Goal: Information Seeking & Learning: Find specific page/section

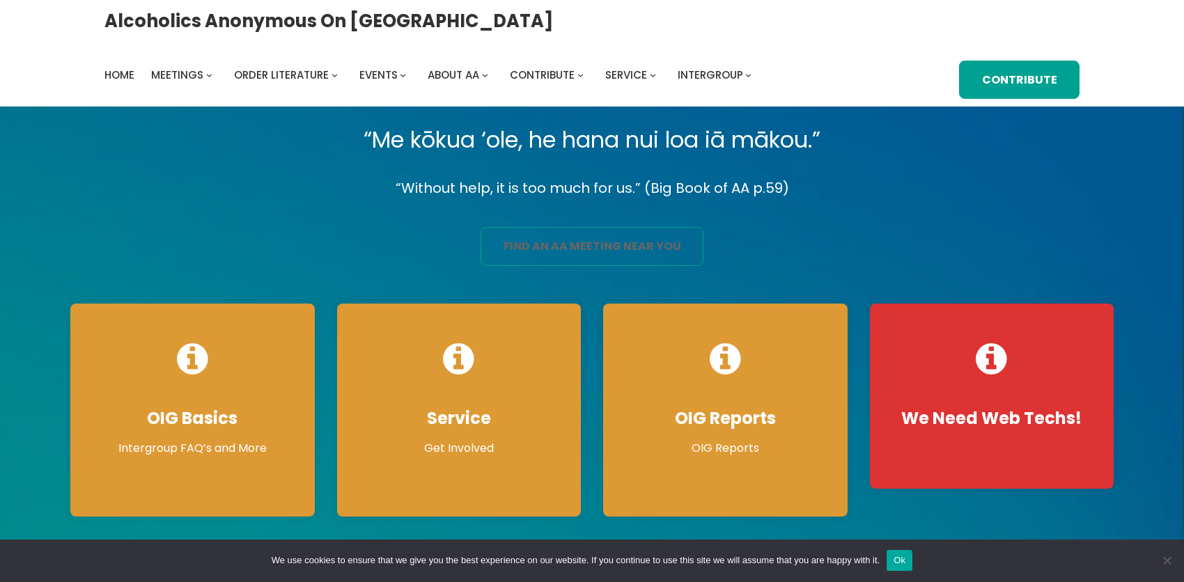
click at [673, 266] on link "find an aa meeting near you" at bounding box center [592, 246] width 223 height 39
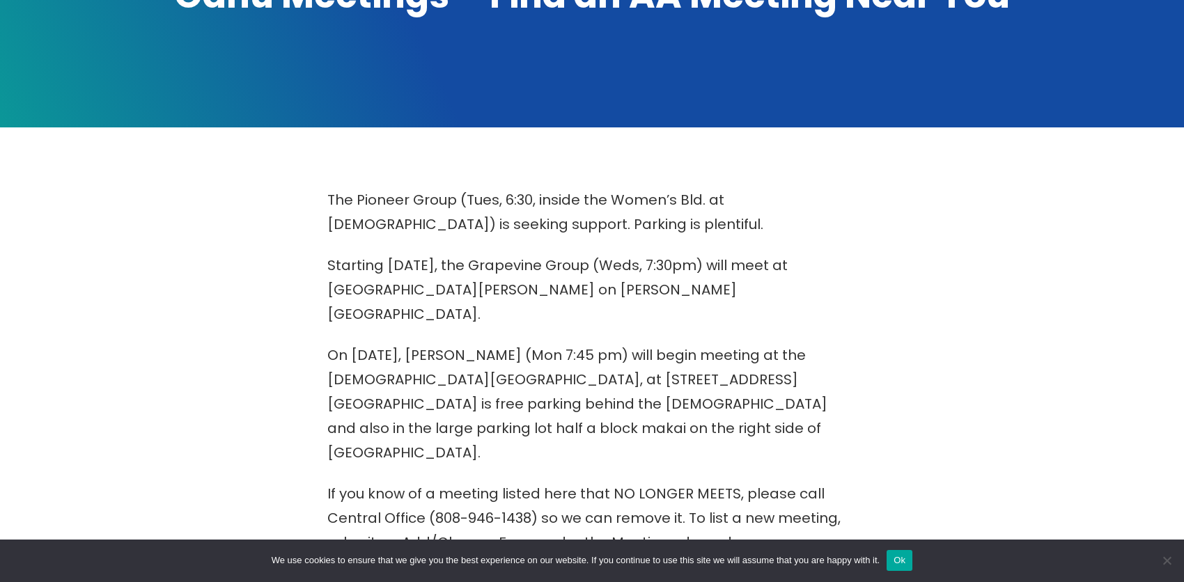
scroll to position [418, 0]
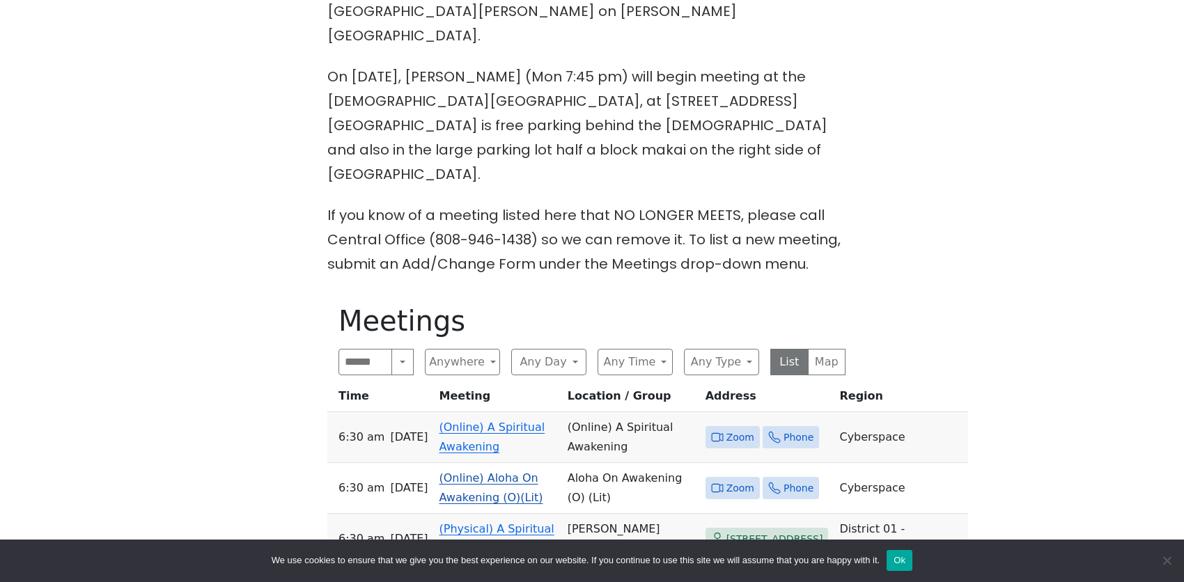
click at [443, 463] on td "(Online) Aloha On Awakening (O)(Lit)" at bounding box center [498, 488] width 128 height 51
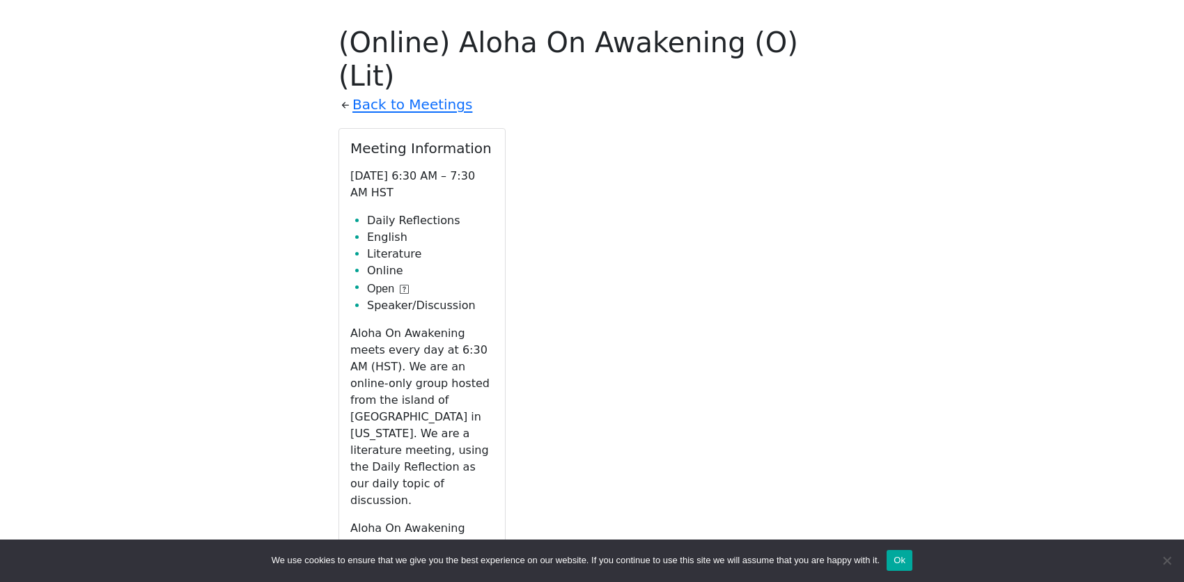
scroll to position [979, 0]
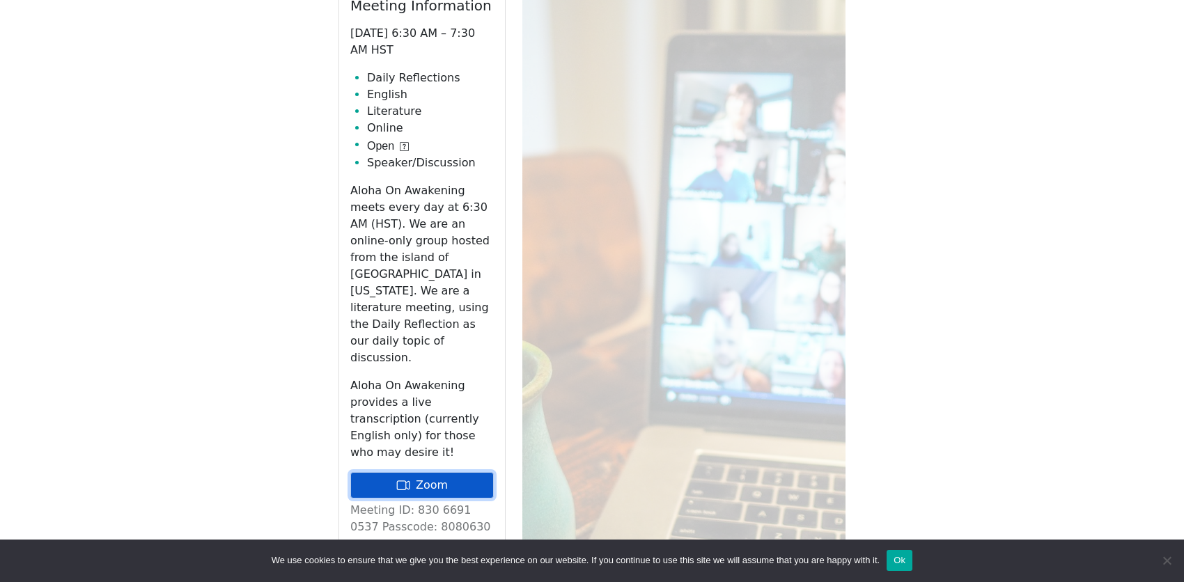
click at [386, 472] on link "Zoom" at bounding box center [421, 485] width 143 height 26
